Goal: Task Accomplishment & Management: Use online tool/utility

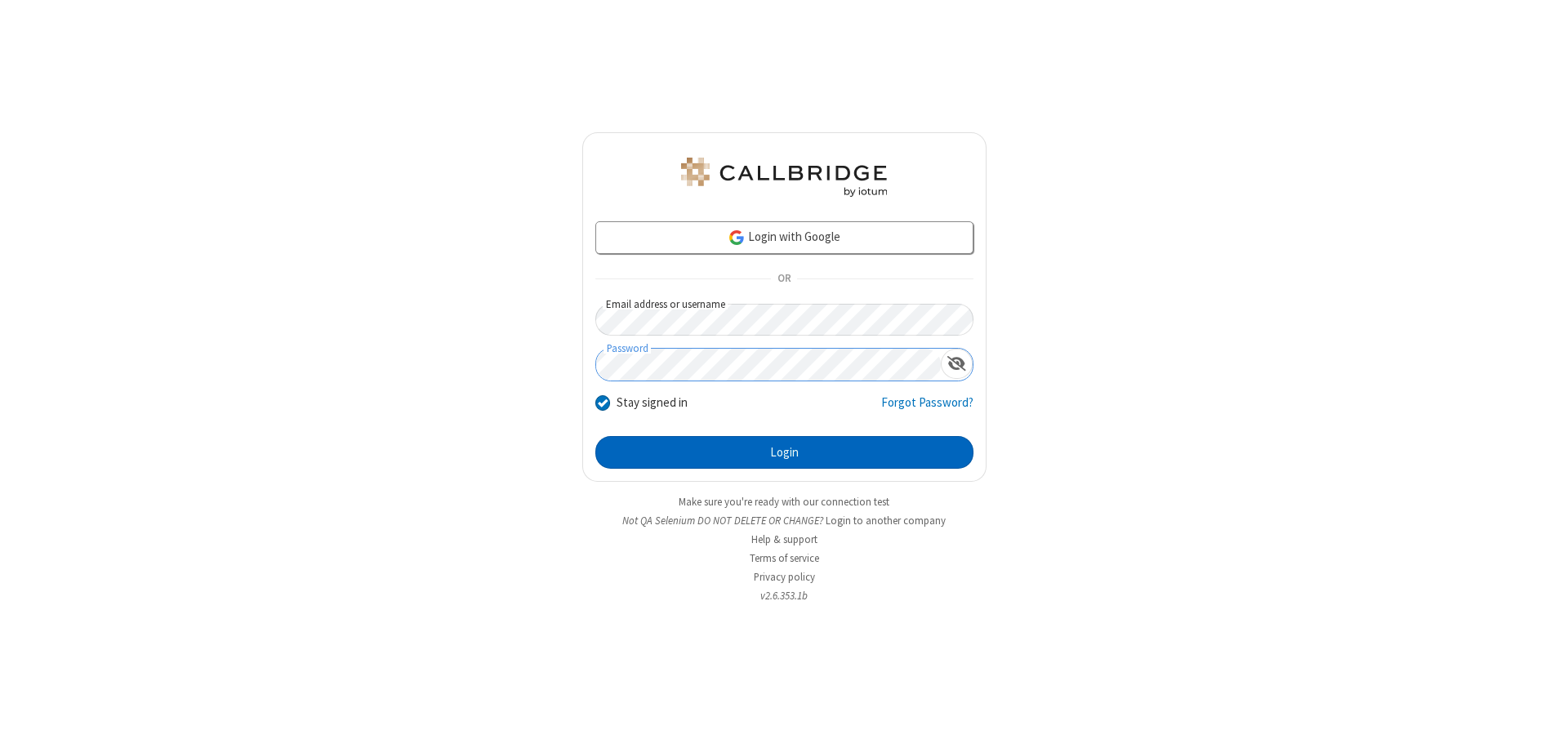
click at [784, 452] on button "Login" at bounding box center [784, 452] width 379 height 32
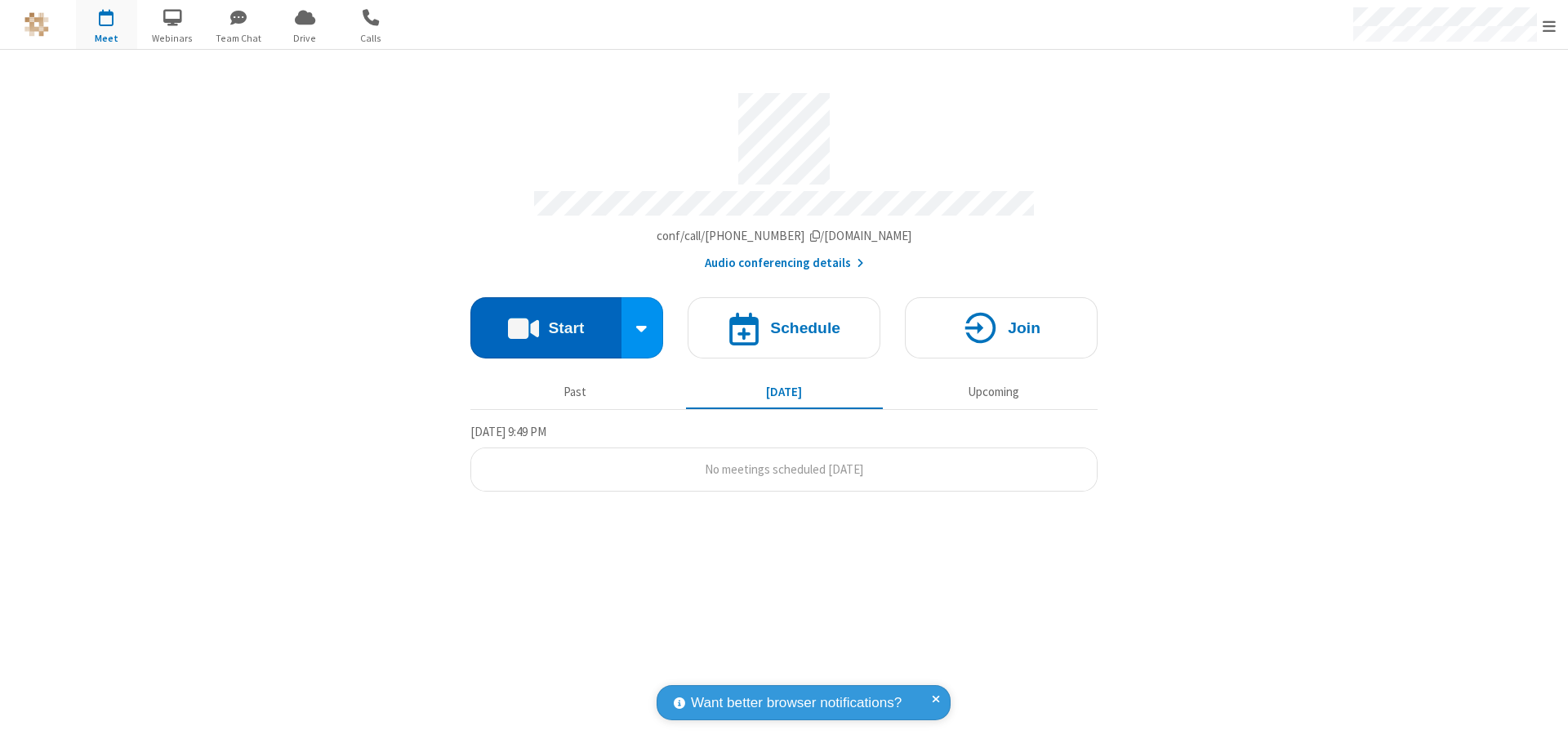
click at [546, 321] on button "Start" at bounding box center [546, 328] width 151 height 61
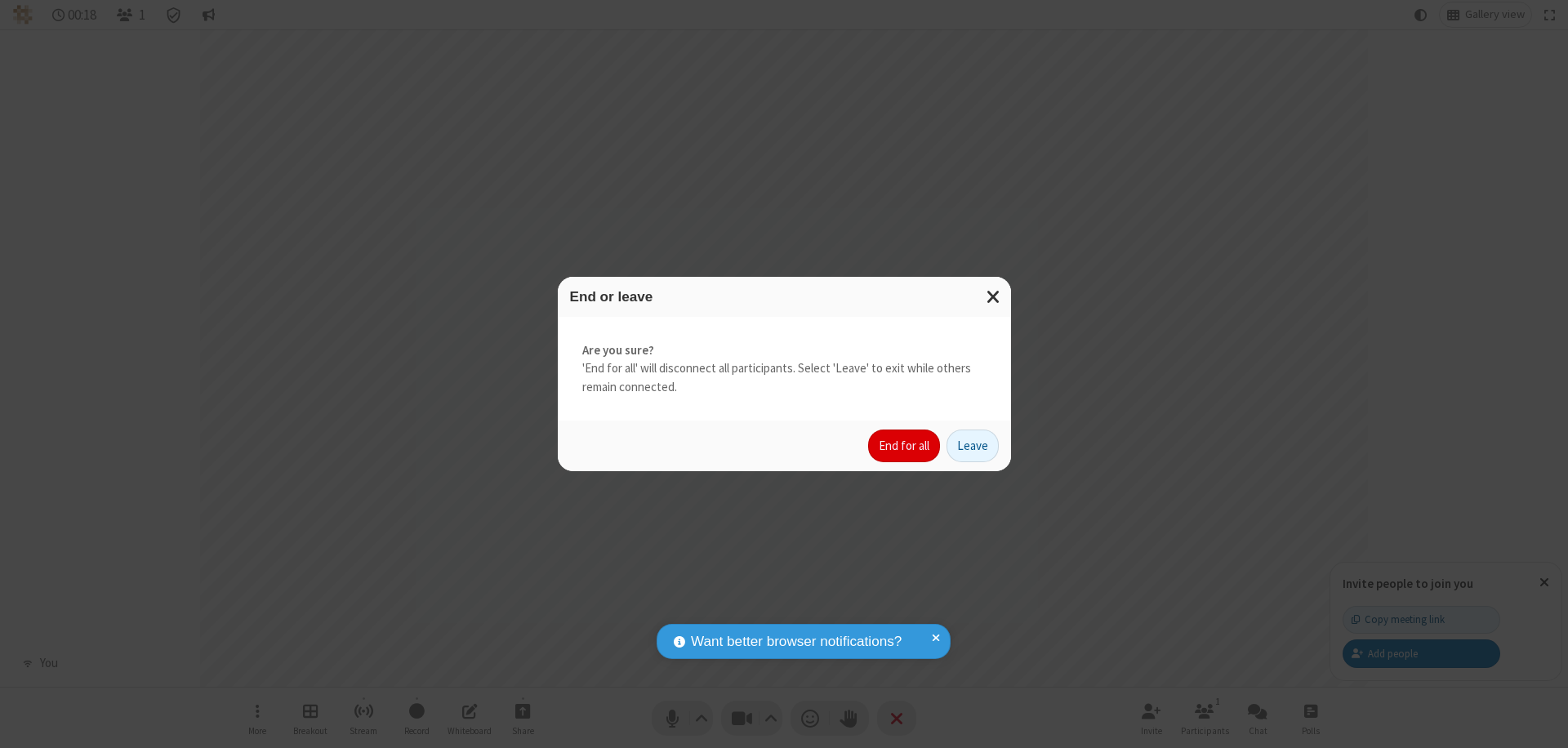
click at [905, 446] on button "End for all" at bounding box center [904, 446] width 72 height 32
